Goal: Information Seeking & Learning: Learn about a topic

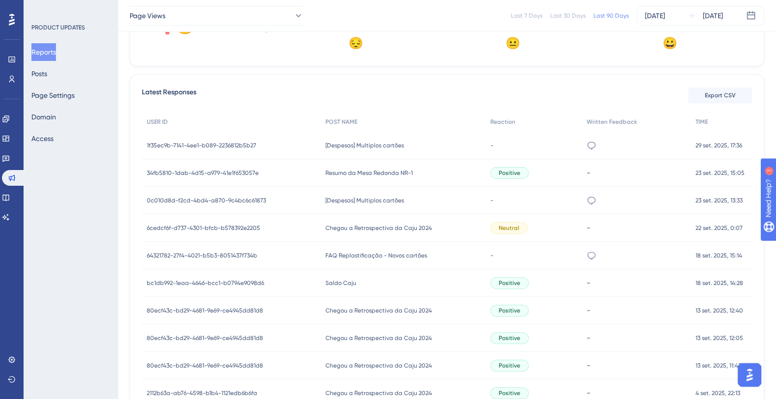
scroll to position [339, 0]
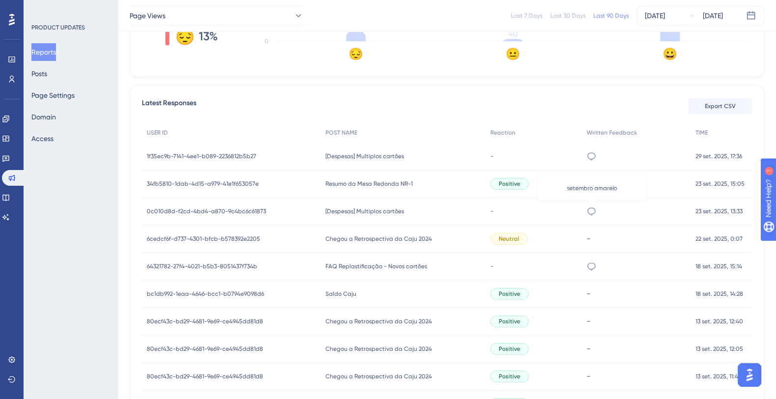
click at [595, 210] on icon at bounding box center [592, 211] width 8 height 8
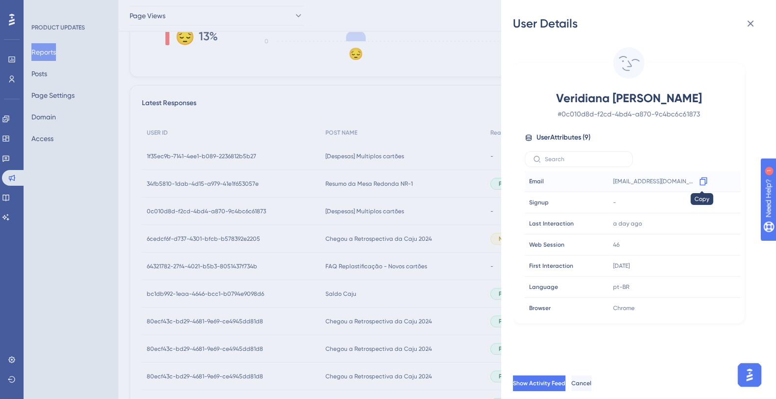
click at [704, 178] on icon at bounding box center [704, 181] width 10 height 10
click at [754, 26] on icon at bounding box center [751, 24] width 6 height 6
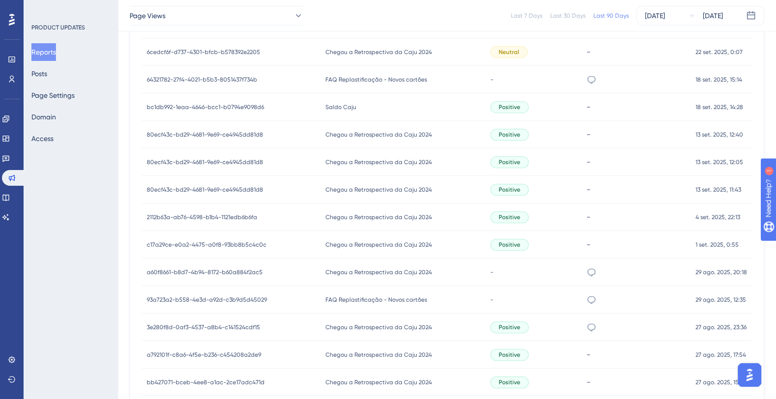
scroll to position [523, 0]
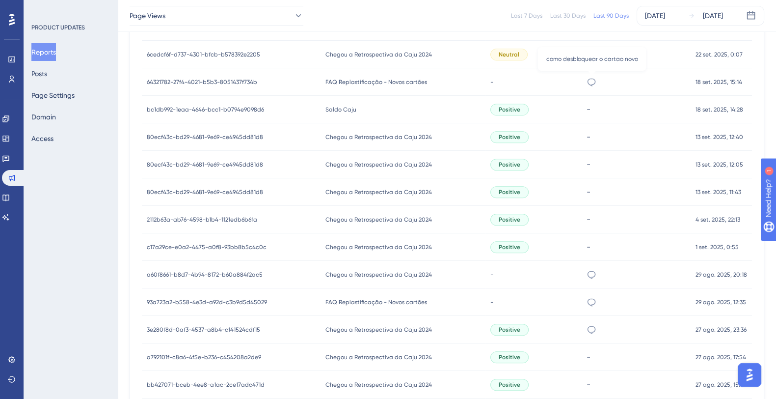
click at [594, 82] on icon at bounding box center [592, 82] width 10 height 10
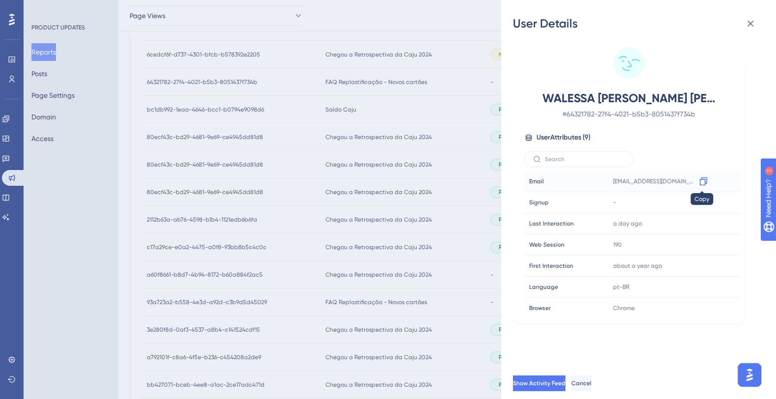
click at [704, 183] on icon at bounding box center [704, 181] width 10 height 10
click at [750, 28] on icon at bounding box center [751, 24] width 12 height 12
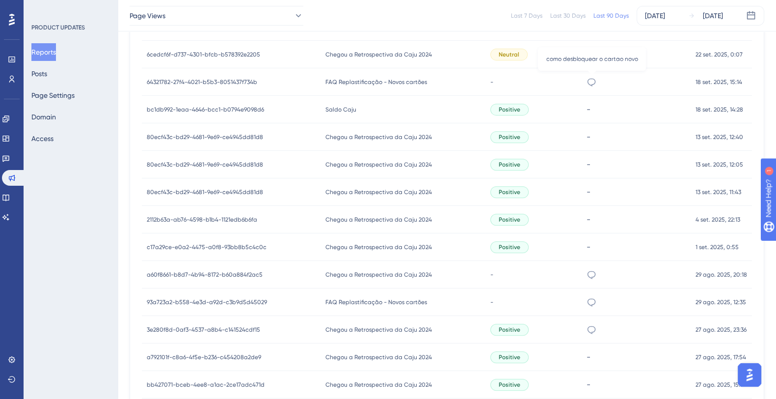
click at [594, 80] on icon at bounding box center [592, 82] width 10 height 10
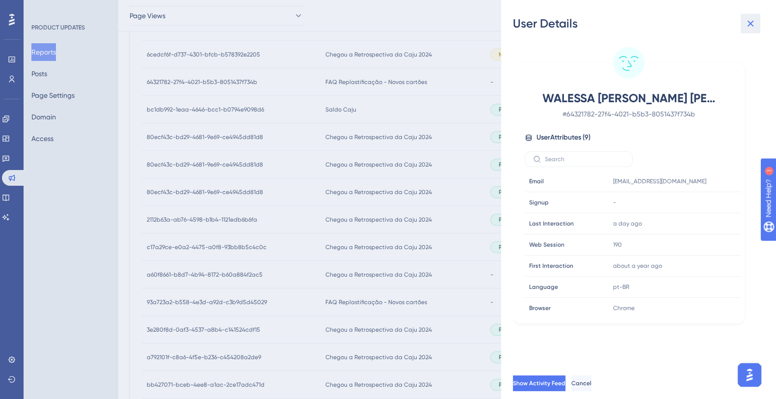
click at [758, 16] on button at bounding box center [751, 24] width 20 height 20
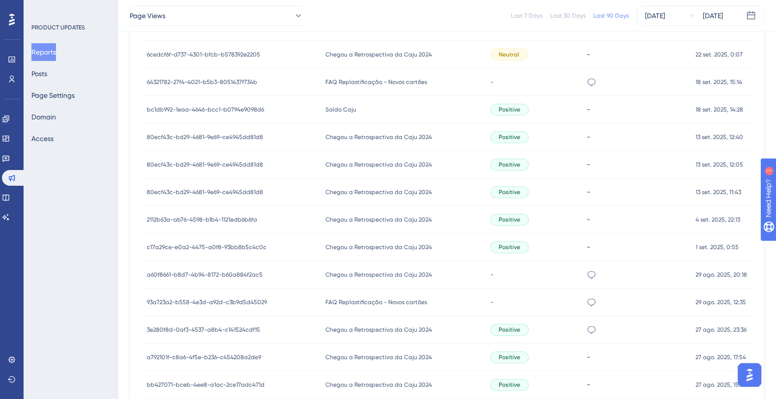
click at [347, 302] on span "FAQ Replastificação - Novos cartões" at bounding box center [376, 302] width 102 height 8
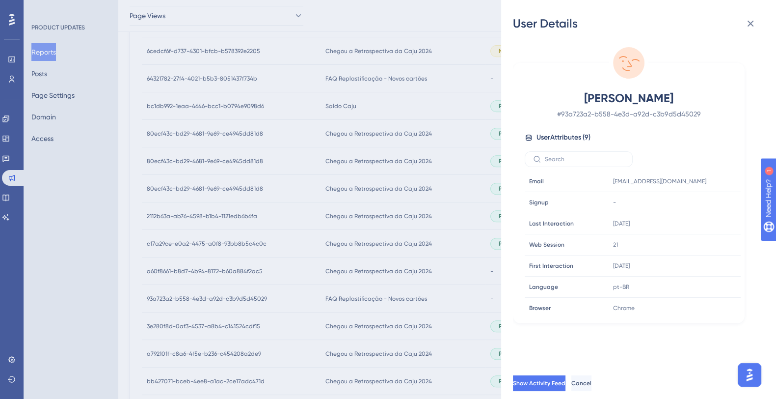
scroll to position [707, 0]
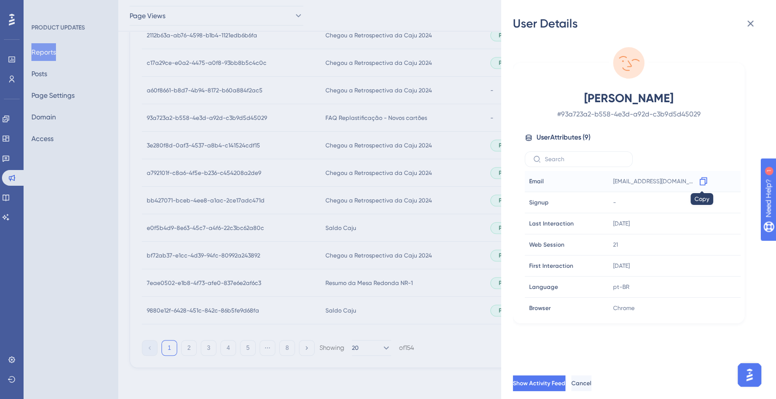
click at [699, 181] on icon at bounding box center [704, 181] width 10 height 10
